Goal: Entertainment & Leisure: Consume media (video, audio)

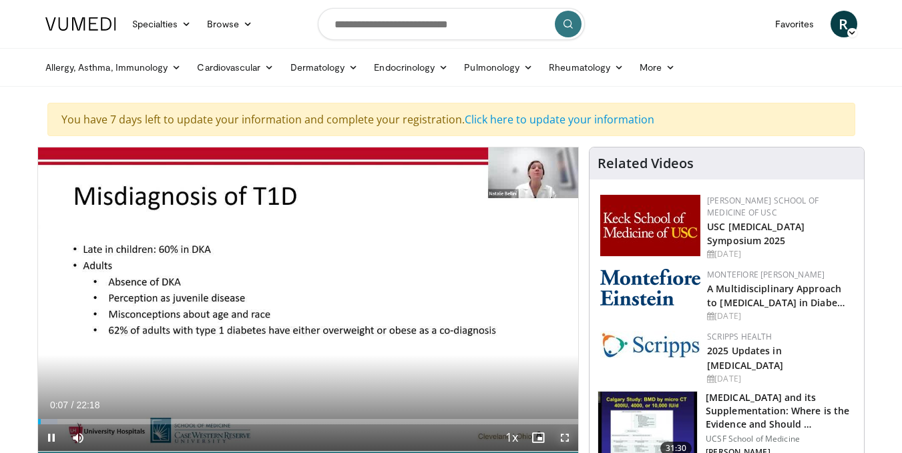
click at [569, 439] on span "Video Player" at bounding box center [564, 438] width 27 height 27
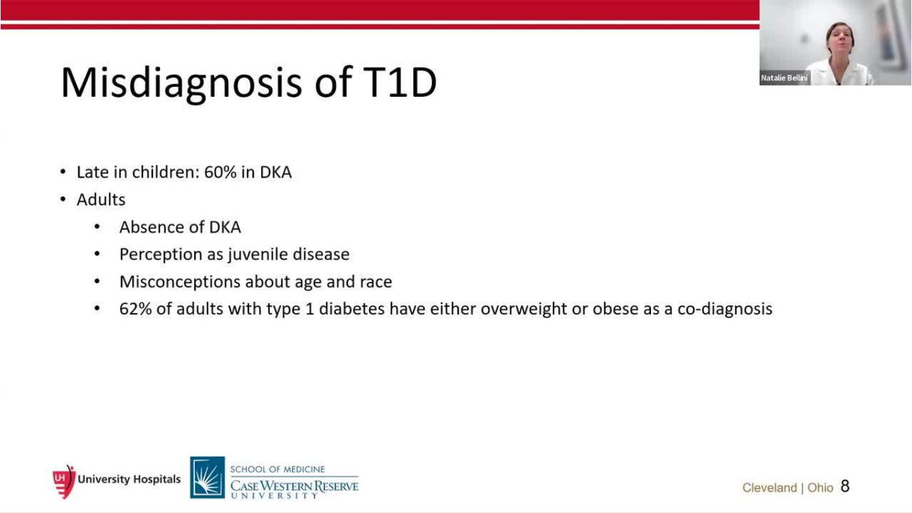
click at [822, 388] on div "10 seconds Tap to unmute" at bounding box center [456, 256] width 912 height 512
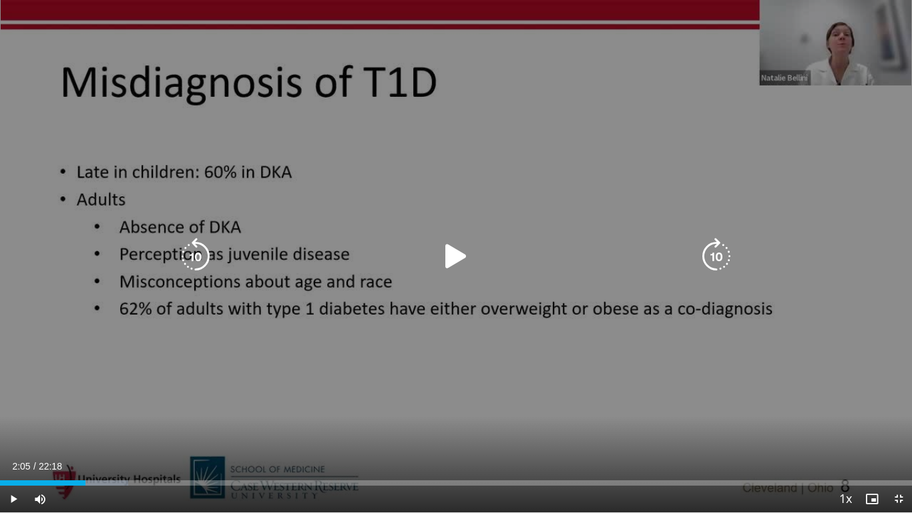
click at [448, 260] on icon "Video Player" at bounding box center [455, 256] width 37 height 37
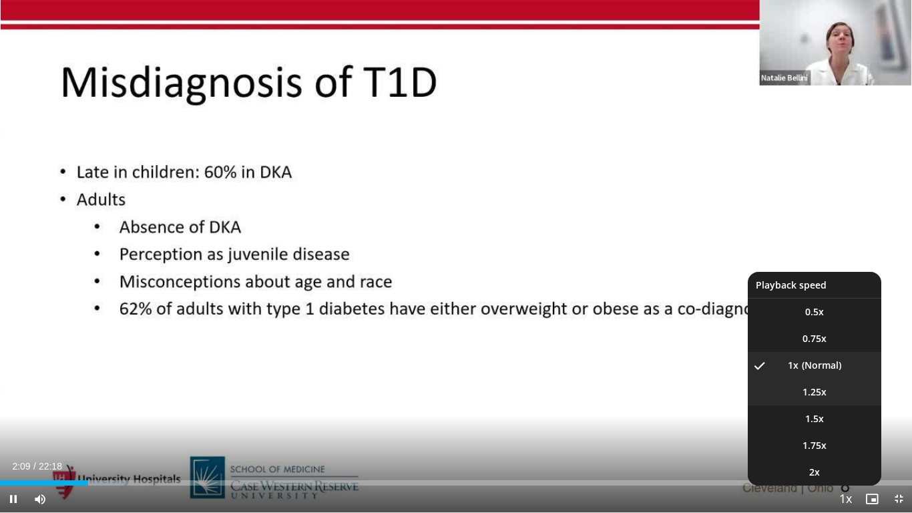
click at [804, 391] on span "1.25x" at bounding box center [814, 391] width 24 height 13
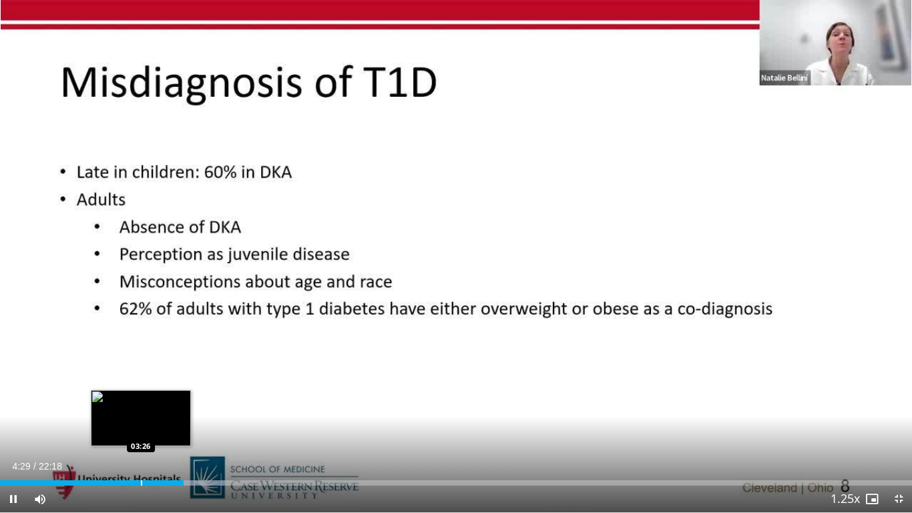
click at [141, 453] on video-js "**********" at bounding box center [456, 256] width 912 height 513
click at [146, 453] on div "Progress Bar" at bounding box center [146, 482] width 1 height 5
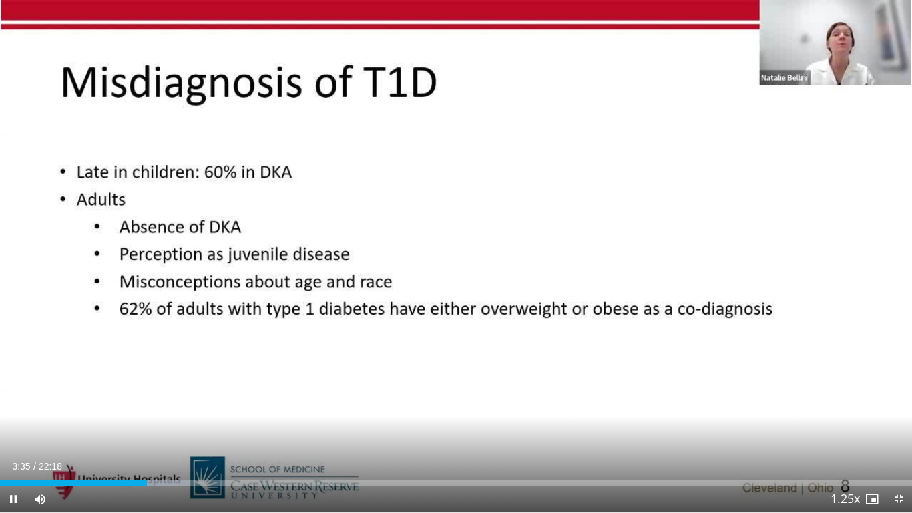
click at [138, 453] on div "Current Time 3:35 / Duration 22:18 Pause Skip Backward Skip Forward Mute 100% L…" at bounding box center [456, 498] width 912 height 27
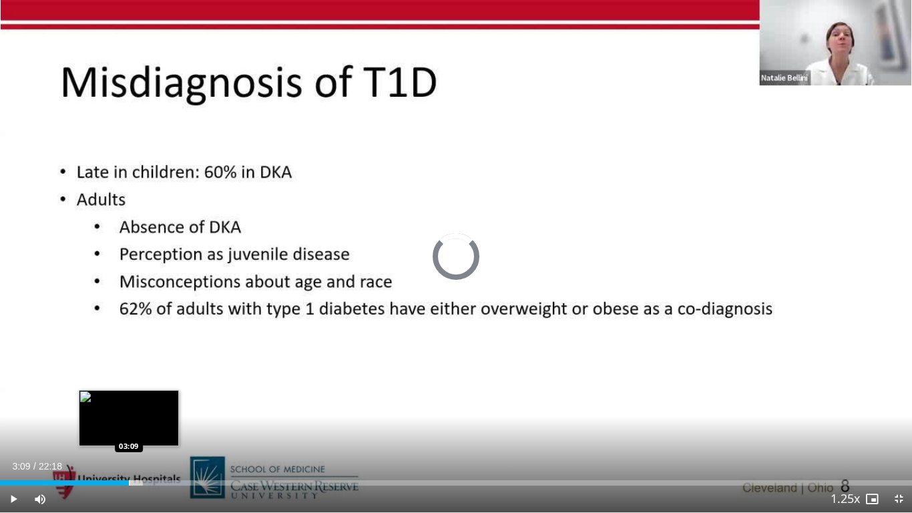
click at [129, 453] on div "Progress Bar" at bounding box center [129, 482] width 1 height 5
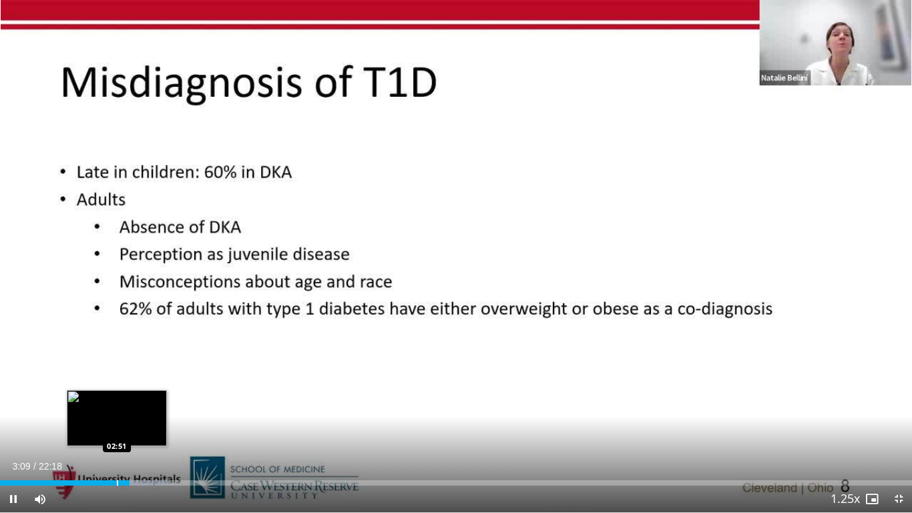
click at [117, 453] on div "Progress Bar" at bounding box center [117, 482] width 1 height 5
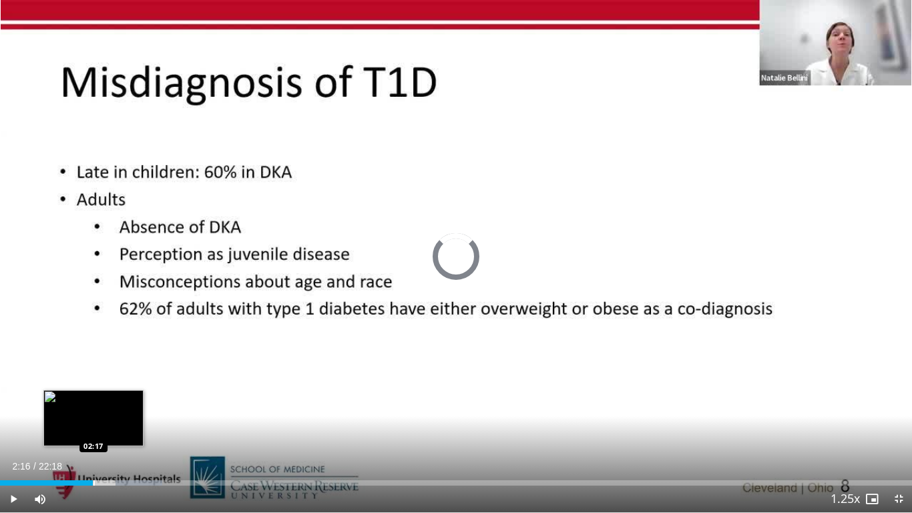
click at [93, 453] on div "02:16" at bounding box center [46, 482] width 93 height 5
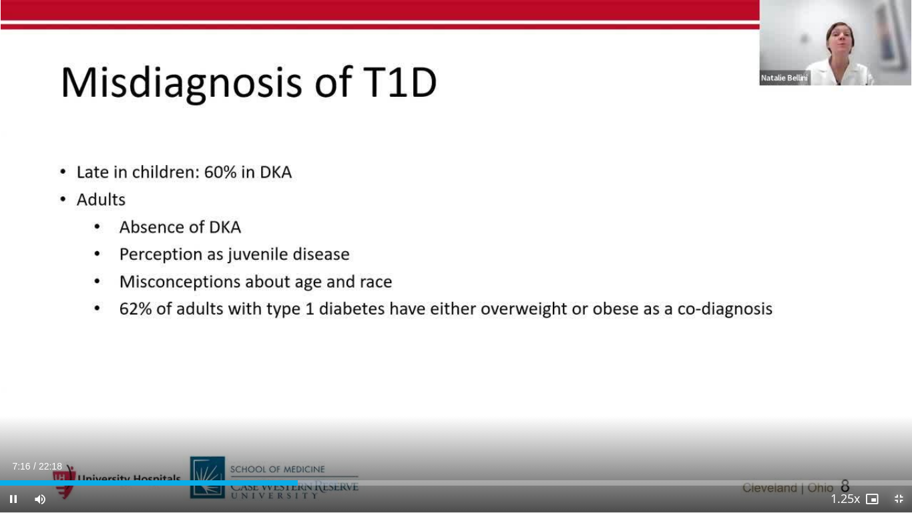
click at [892, 453] on span "Video Player" at bounding box center [898, 498] width 27 height 27
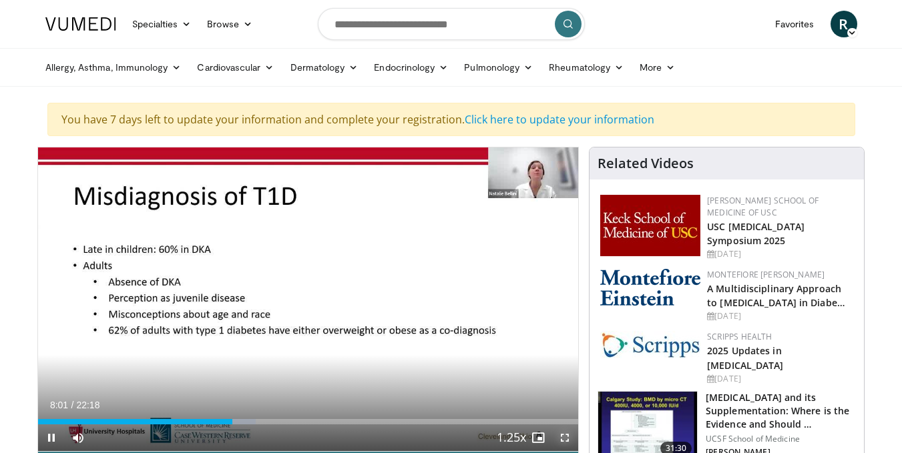
click at [560, 433] on span "Video Player" at bounding box center [564, 438] width 27 height 27
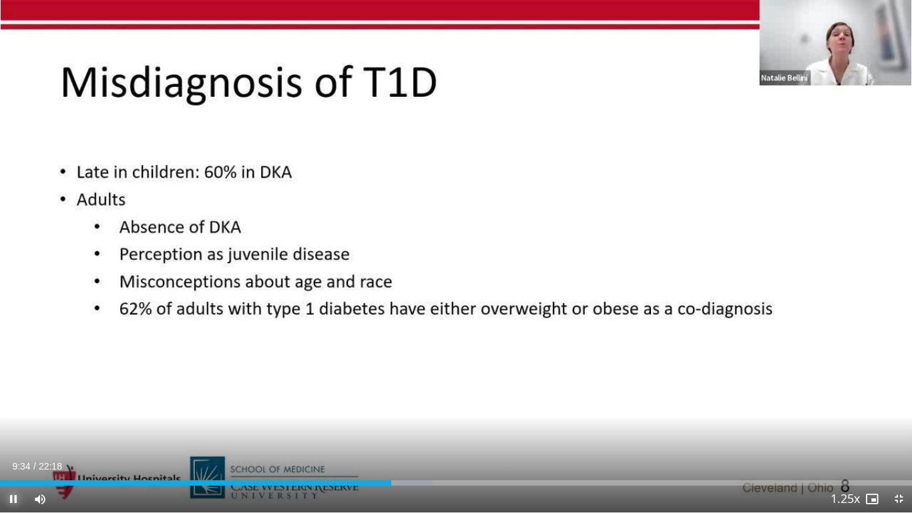
click at [15, 453] on span "Video Player" at bounding box center [13, 498] width 27 height 27
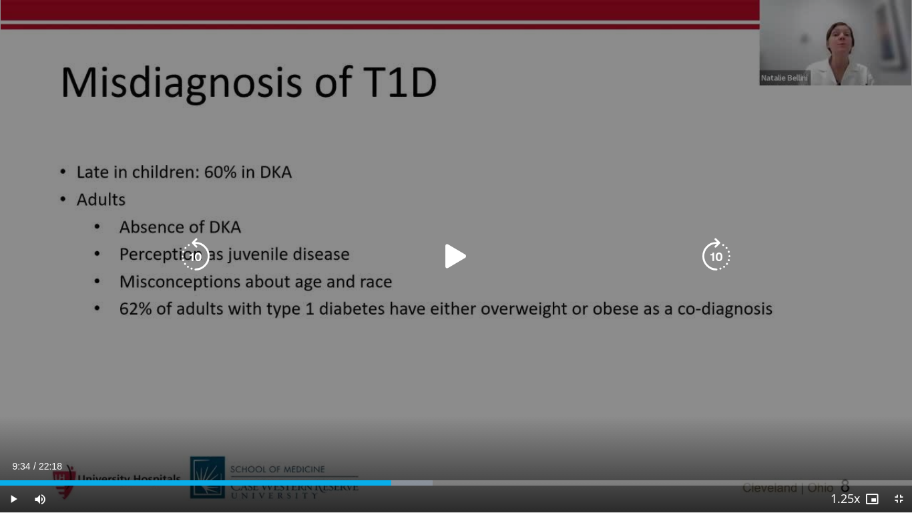
click at [459, 256] on icon "Video Player" at bounding box center [455, 256] width 37 height 37
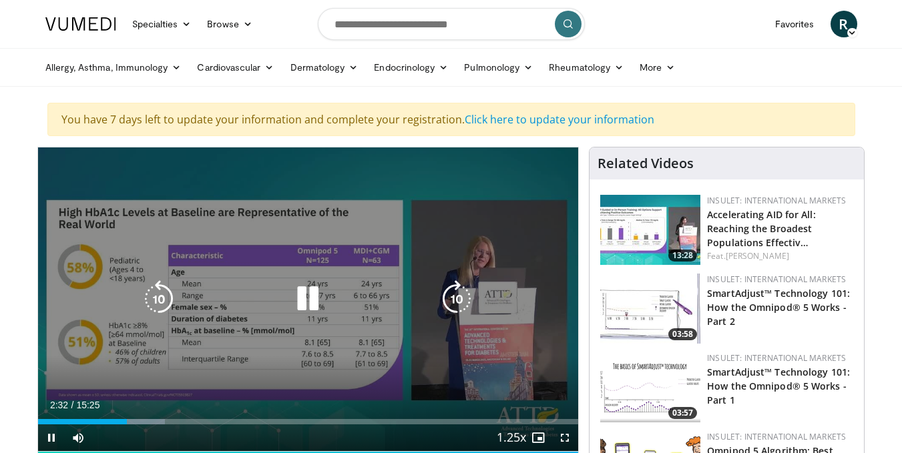
click at [307, 298] on icon "Video Player" at bounding box center [307, 298] width 37 height 37
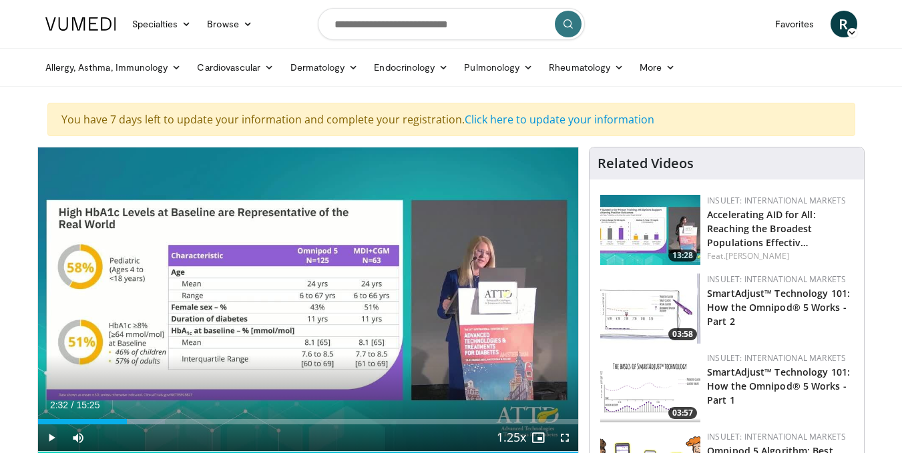
click at [631, 21] on nav "Specialties Adult & Family Medicine Allergy, Asthma, Immunology Anesthesiology …" at bounding box center [451, 24] width 828 height 48
